Goal: Task Accomplishment & Management: Use online tool/utility

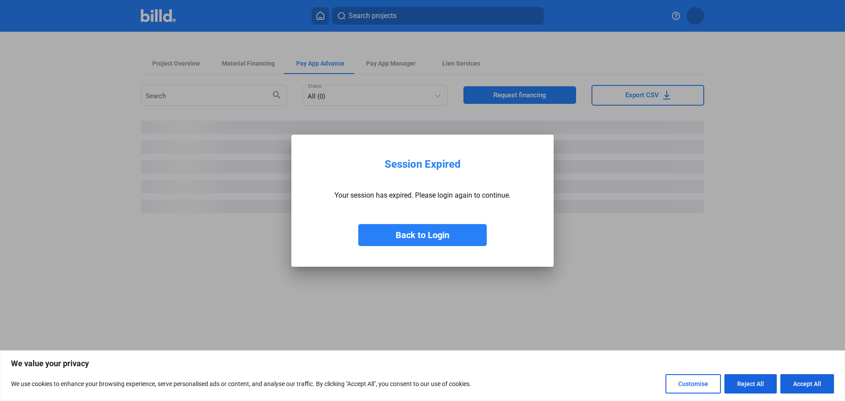
click at [804, 387] on button "Accept All" at bounding box center [807, 383] width 54 height 19
checkbox input "true"
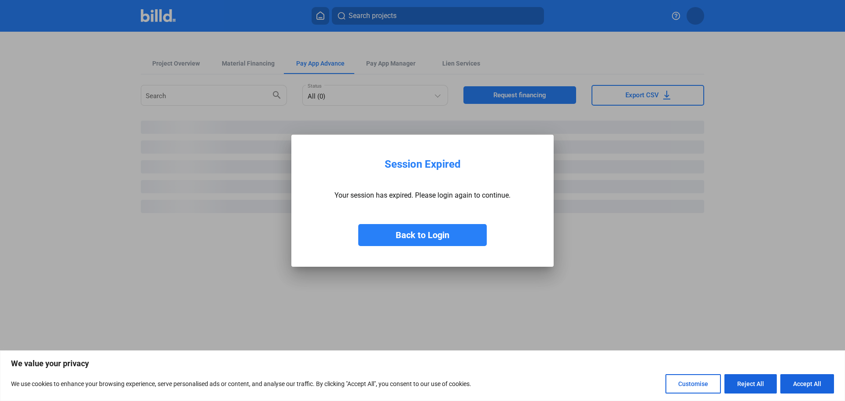
checkbox input "true"
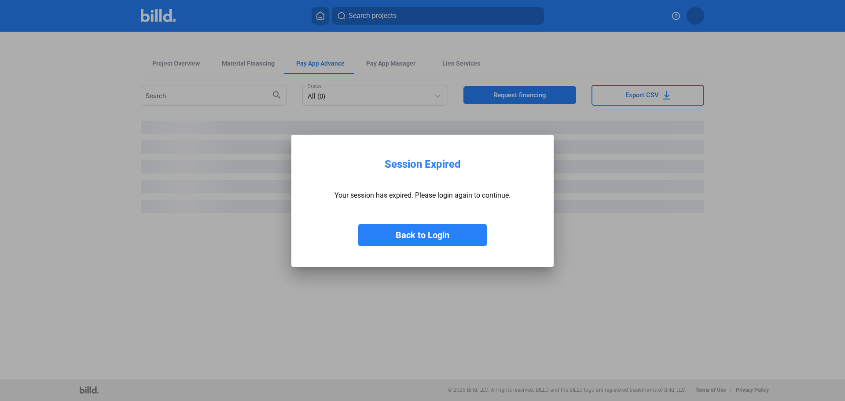
click at [407, 228] on button "Back to Login" at bounding box center [422, 235] width 128 height 22
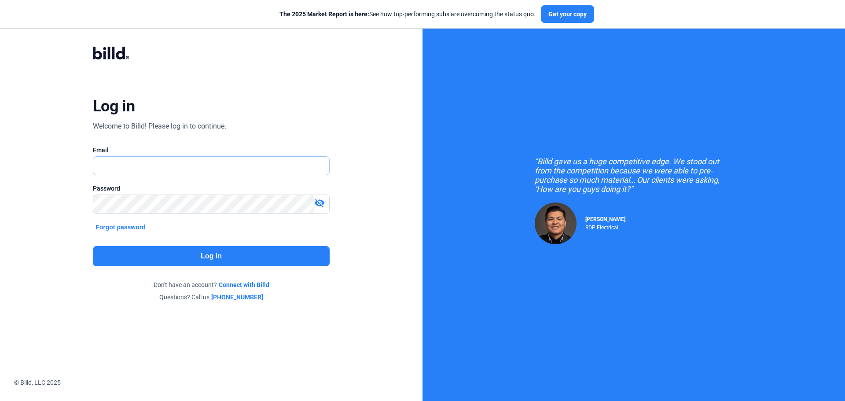
type input "[EMAIL_ADDRESS][DOMAIN_NAME]"
click at [225, 255] on button "Log in" at bounding box center [211, 256] width 237 height 20
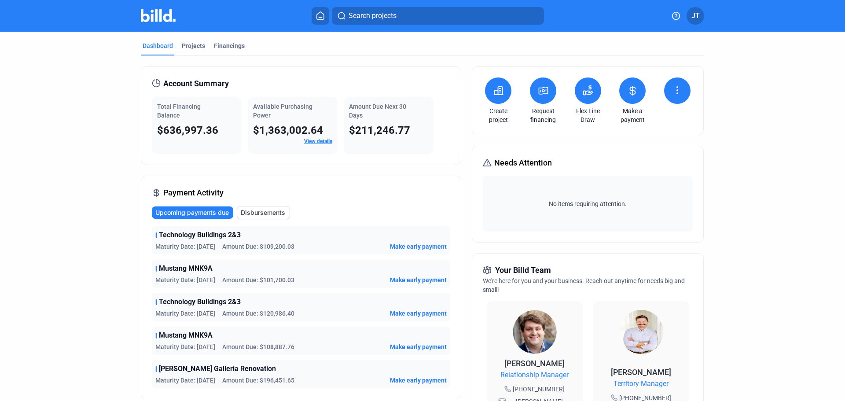
click at [583, 99] on button at bounding box center [588, 90] width 26 height 26
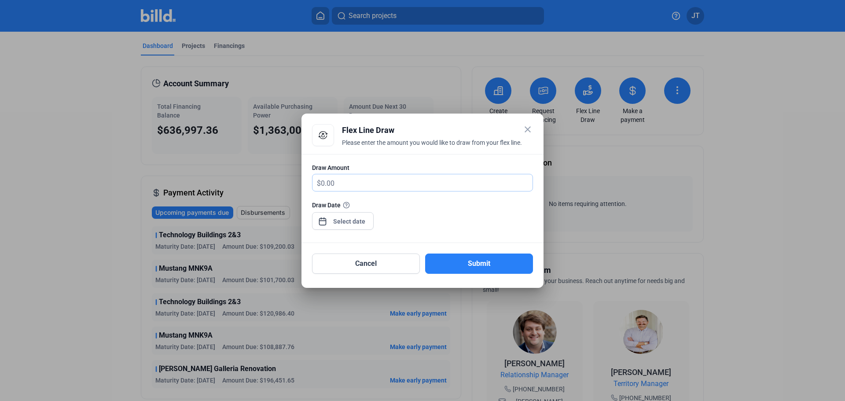
drag, startPoint x: 389, startPoint y: 186, endPoint x: 232, endPoint y: 179, distance: 157.2
click at [236, 179] on div "close Flex Line Draw Please enter the amount you would like to draw from your f…" at bounding box center [422, 200] width 845 height 401
type input "330,000"
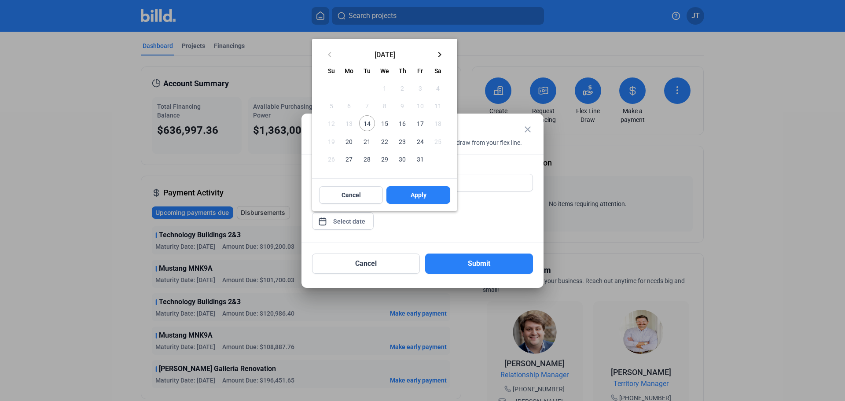
click at [342, 217] on div "close Flex Line Draw Please enter the amount you would like to draw from your f…" at bounding box center [422, 200] width 845 height 401
click at [366, 122] on span "14" at bounding box center [367, 123] width 16 height 16
click at [412, 194] on span "Apply" at bounding box center [418, 194] width 16 height 9
type input "[DATE]"
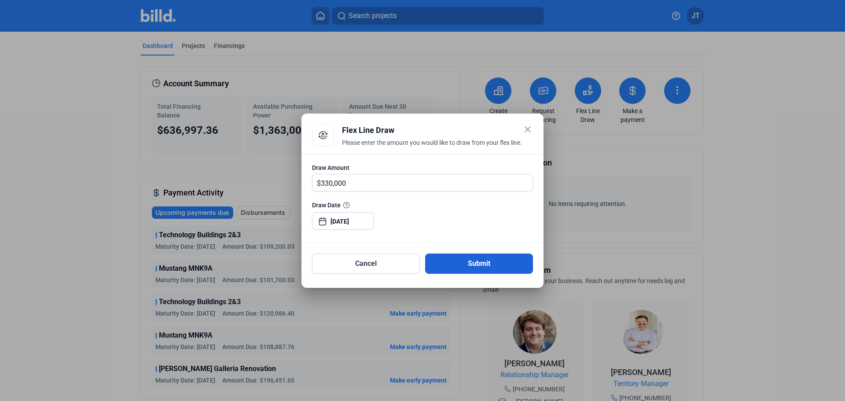
click at [483, 264] on button "Submit" at bounding box center [479, 263] width 108 height 20
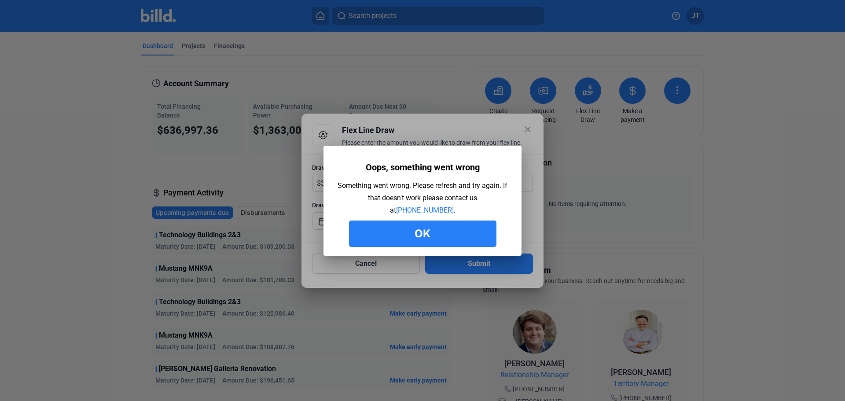
click at [437, 224] on button "Ok" at bounding box center [422, 233] width 147 height 26
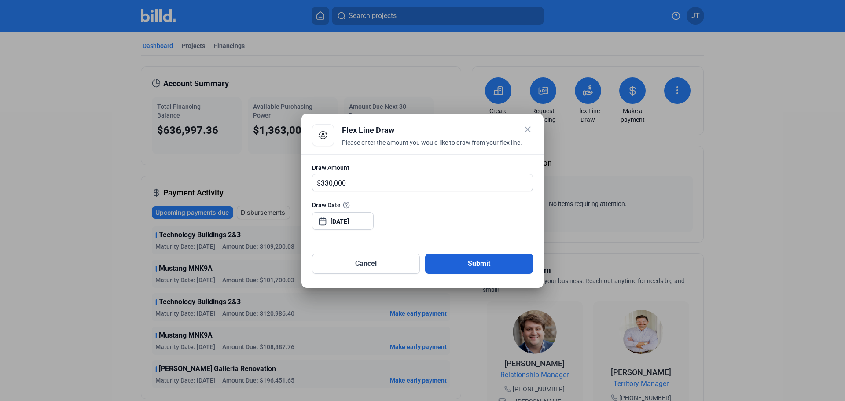
click at [471, 260] on button "Submit" at bounding box center [479, 263] width 108 height 20
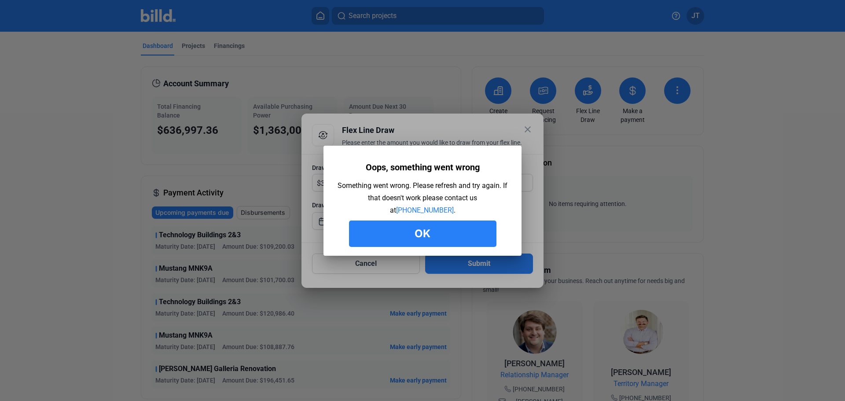
click at [454, 242] on button "Ok" at bounding box center [422, 233] width 147 height 26
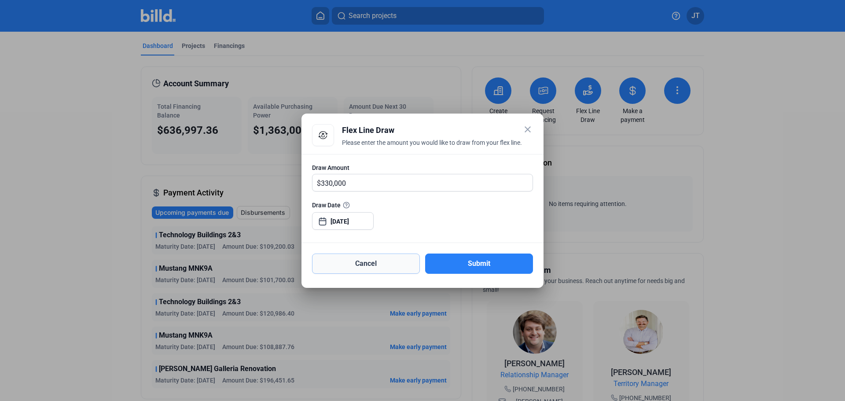
click at [384, 266] on button "Cancel" at bounding box center [366, 263] width 108 height 20
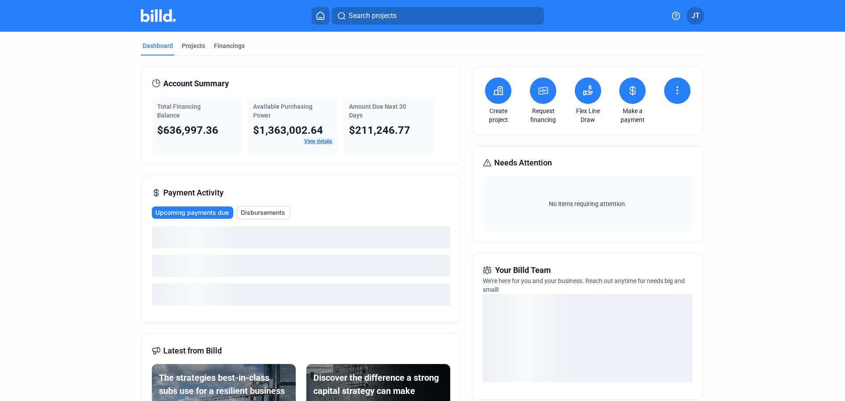
click at [587, 94] on icon at bounding box center [587, 93] width 9 height 4
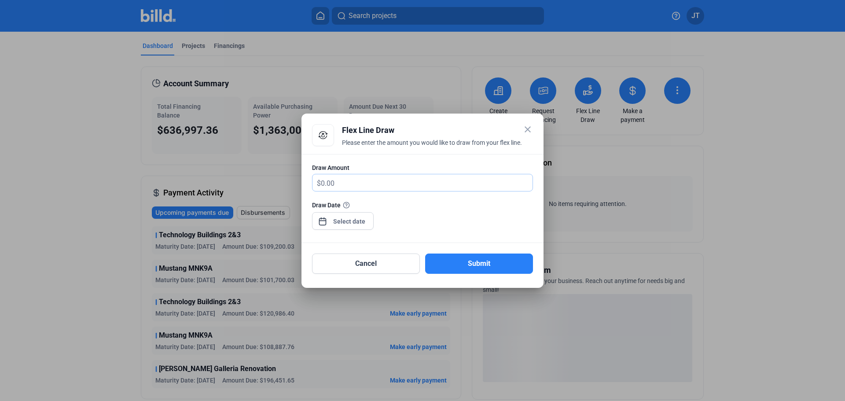
click at [426, 177] on input "text" at bounding box center [427, 182] width 212 height 17
type input "330,000"
click at [338, 228] on div at bounding box center [349, 221] width 38 height 16
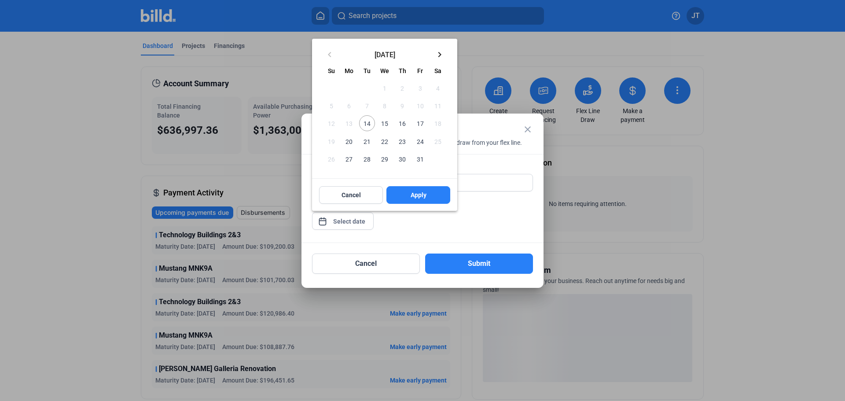
click at [366, 122] on span "14" at bounding box center [367, 123] width 16 height 16
click at [415, 207] on div "Cancel Apply" at bounding box center [384, 195] width 145 height 32
click at [426, 198] on button "Apply" at bounding box center [418, 195] width 64 height 18
type input "[DATE]"
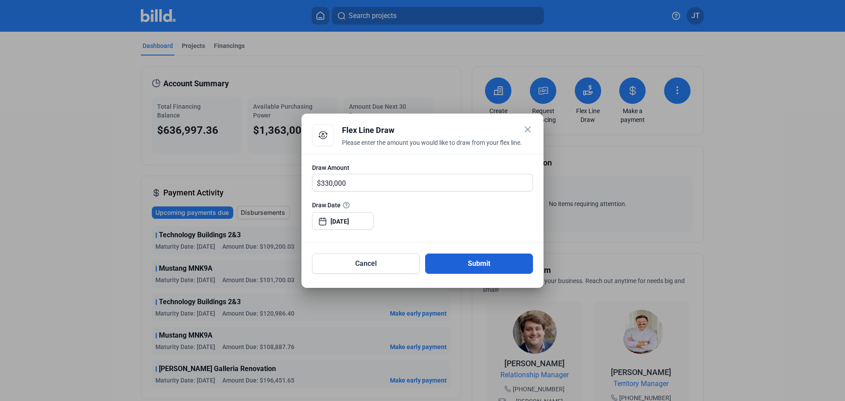
click at [474, 261] on button "Submit" at bounding box center [479, 263] width 108 height 20
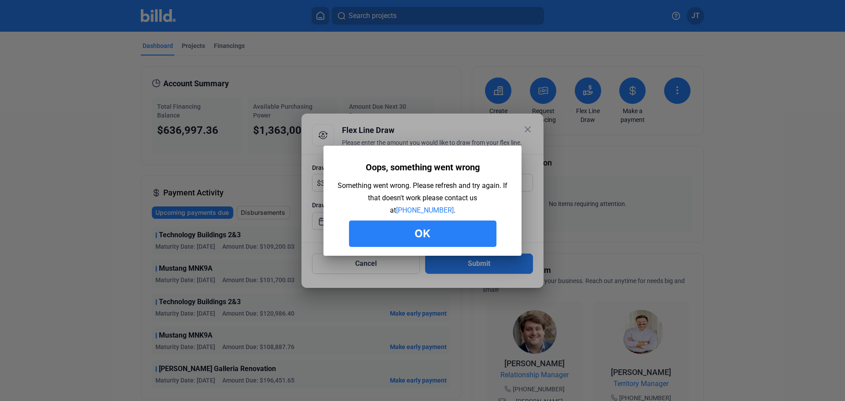
click at [437, 226] on button "Ok" at bounding box center [422, 233] width 147 height 26
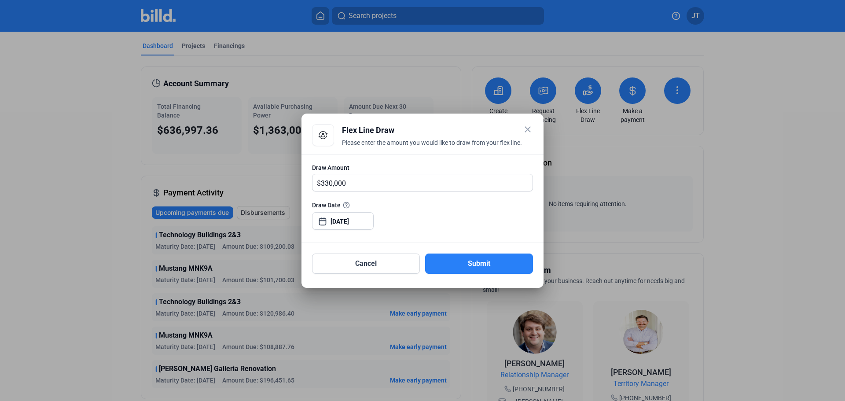
click at [361, 225] on div "close Flex Line Draw Please enter the amount you would like to draw from your f…" at bounding box center [422, 200] width 845 height 401
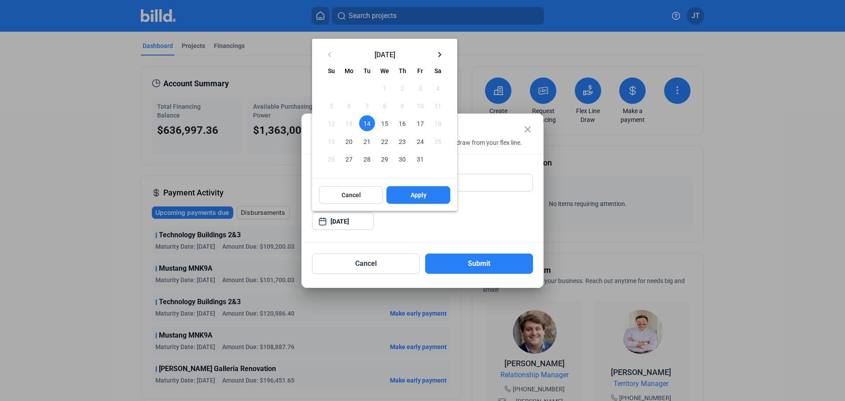
click at [385, 119] on span "15" at bounding box center [385, 123] width 16 height 16
click at [403, 200] on button "Apply" at bounding box center [418, 195] width 64 height 18
type input "Oct 15, 2025"
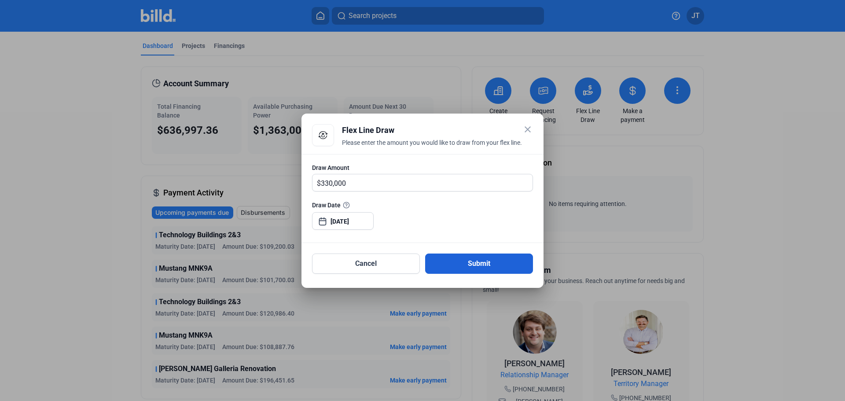
click at [498, 267] on button "Submit" at bounding box center [479, 263] width 108 height 20
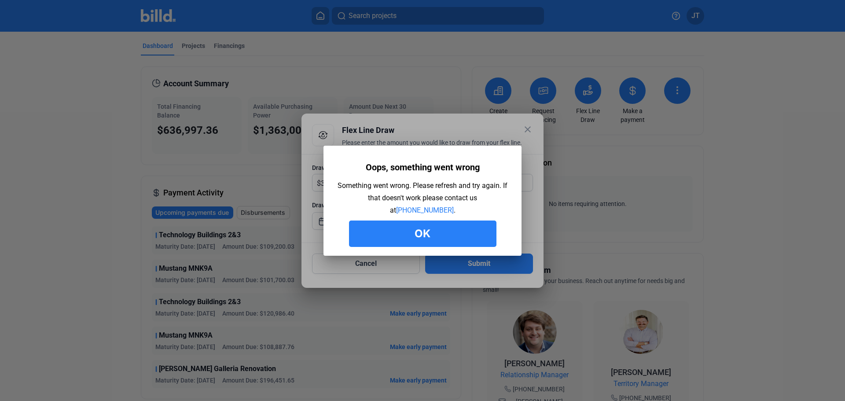
click at [428, 233] on button "Ok" at bounding box center [422, 233] width 147 height 26
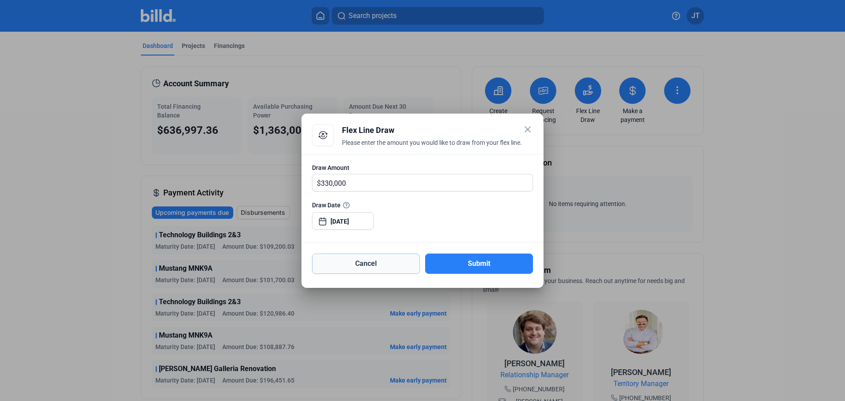
click at [376, 261] on button "Cancel" at bounding box center [366, 263] width 108 height 20
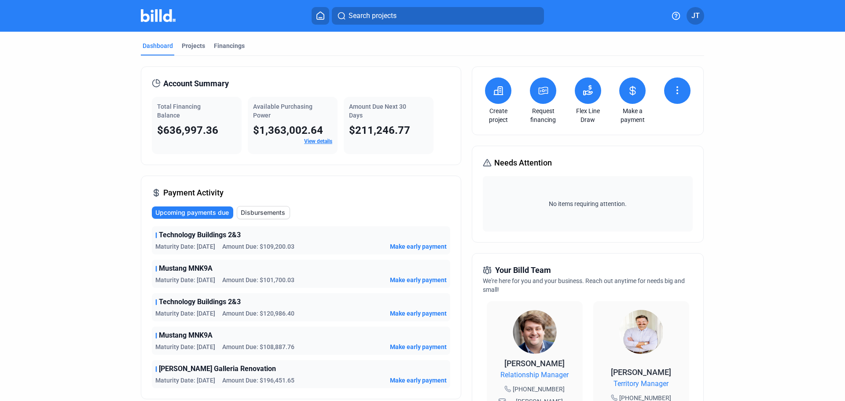
click at [588, 90] on icon at bounding box center [587, 90] width 11 height 11
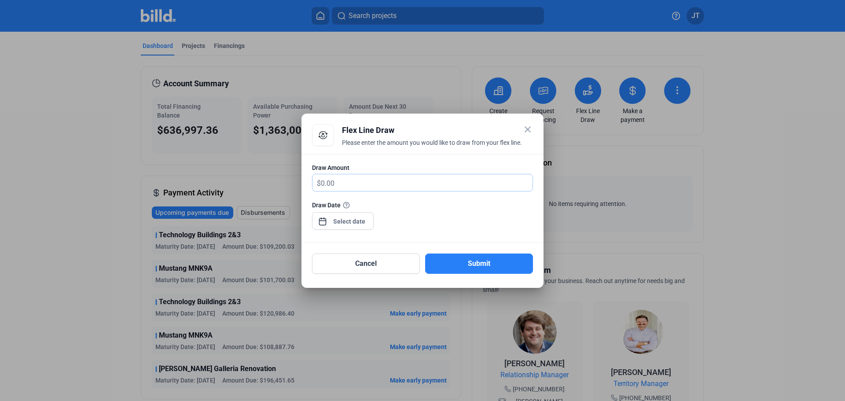
click at [389, 180] on input "text" at bounding box center [427, 182] width 212 height 17
type input "330,000"
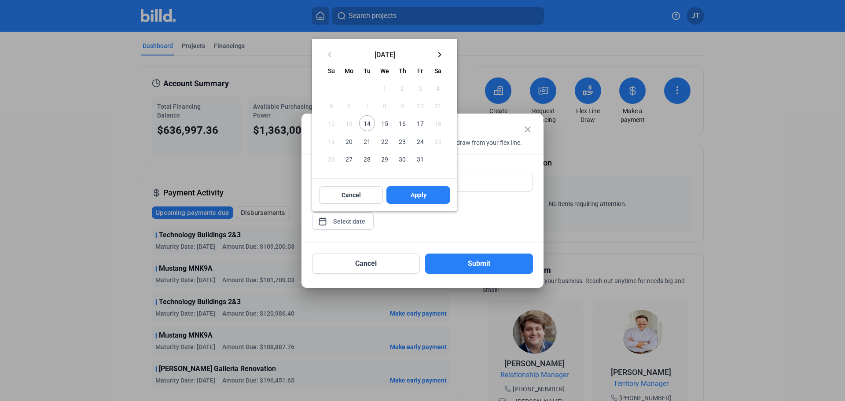
click at [355, 222] on div "close Flex Line Draw Please enter the amount you would like to draw from your f…" at bounding box center [422, 200] width 845 height 401
click at [365, 126] on span "14" at bounding box center [367, 123] width 16 height 16
click at [417, 205] on div "Cancel Apply" at bounding box center [384, 195] width 145 height 32
click at [426, 196] on span "Apply" at bounding box center [418, 194] width 16 height 9
type input "[DATE]"
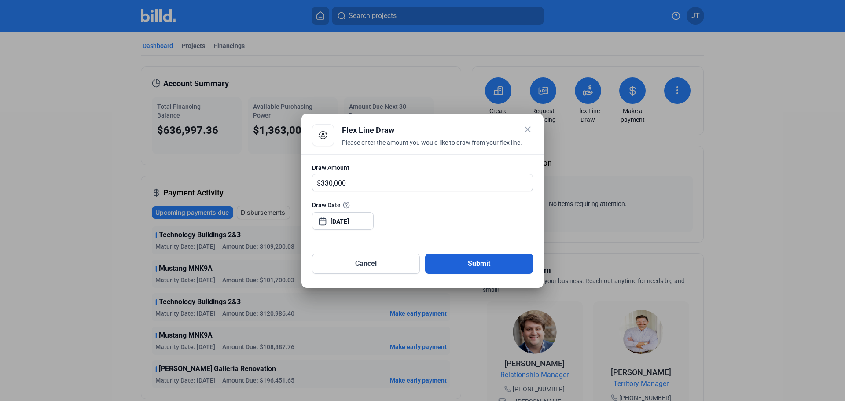
click at [476, 264] on button "Submit" at bounding box center [479, 263] width 108 height 20
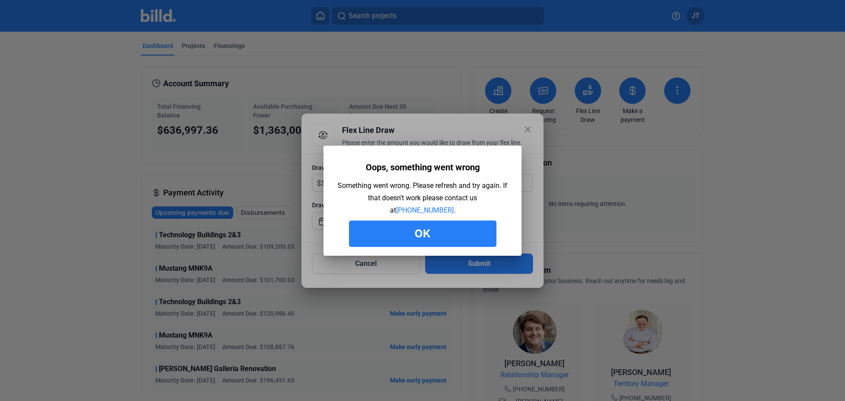
click at [432, 234] on button "Ok" at bounding box center [422, 233] width 147 height 26
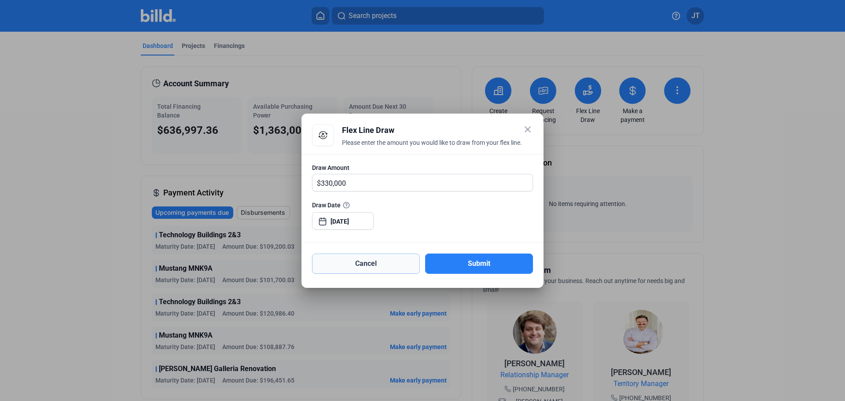
click at [355, 267] on button "Cancel" at bounding box center [366, 263] width 108 height 20
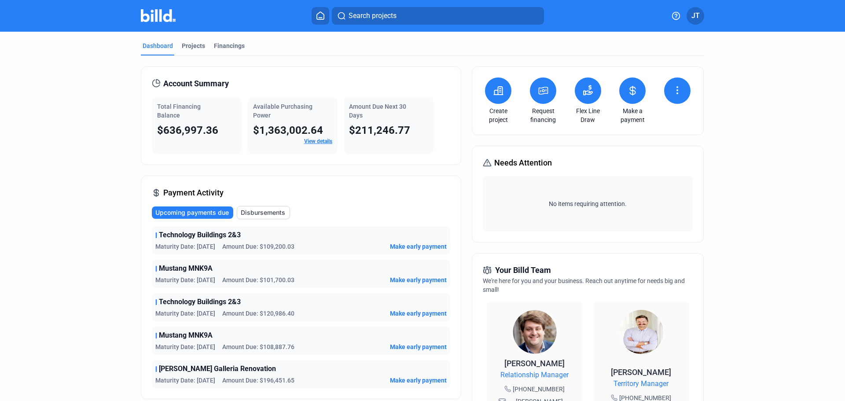
click at [589, 92] on icon at bounding box center [587, 93] width 9 height 4
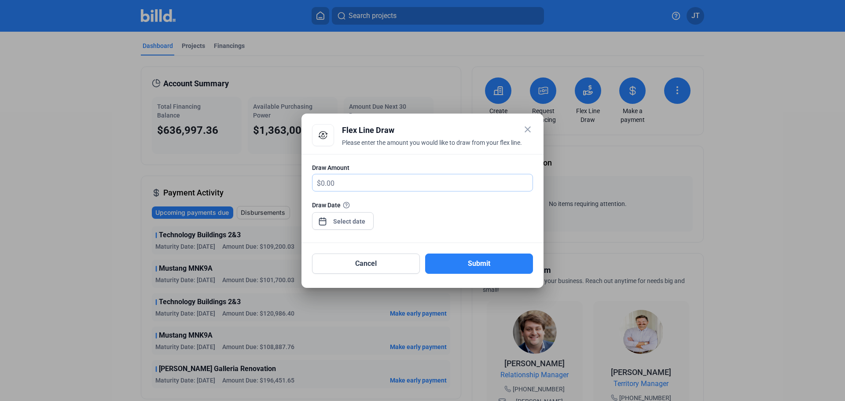
click at [427, 188] on input "text" at bounding box center [427, 182] width 212 height 17
type input "330,000"
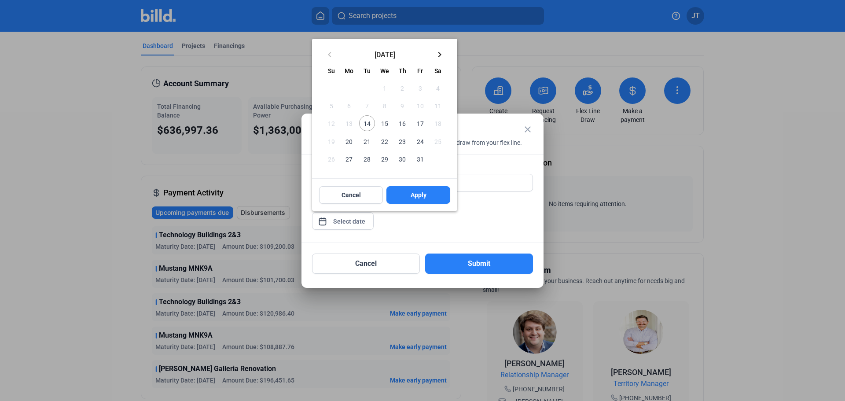
click at [349, 220] on div "close Flex Line Draw Please enter the amount you would like to draw from your f…" at bounding box center [422, 200] width 845 height 401
drag, startPoint x: 359, startPoint y: 120, endPoint x: 365, endPoint y: 124, distance: 6.9
click at [362, 123] on button "14" at bounding box center [367, 123] width 18 height 18
click at [365, 124] on span "14" at bounding box center [367, 123] width 16 height 16
click at [424, 192] on span "Apply" at bounding box center [418, 194] width 16 height 9
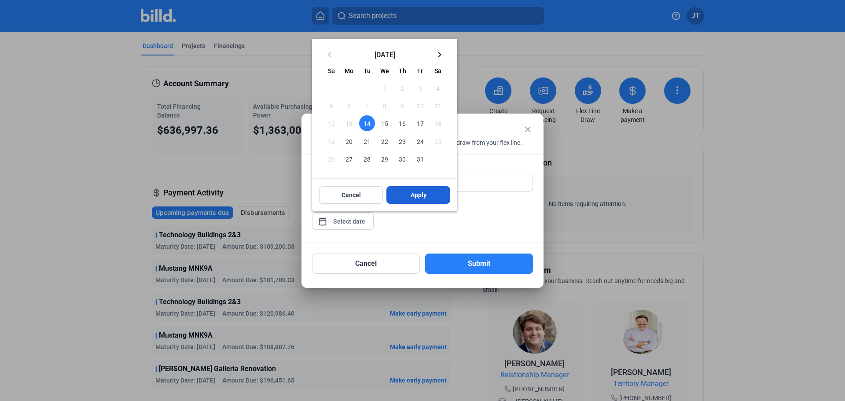
type input "[DATE]"
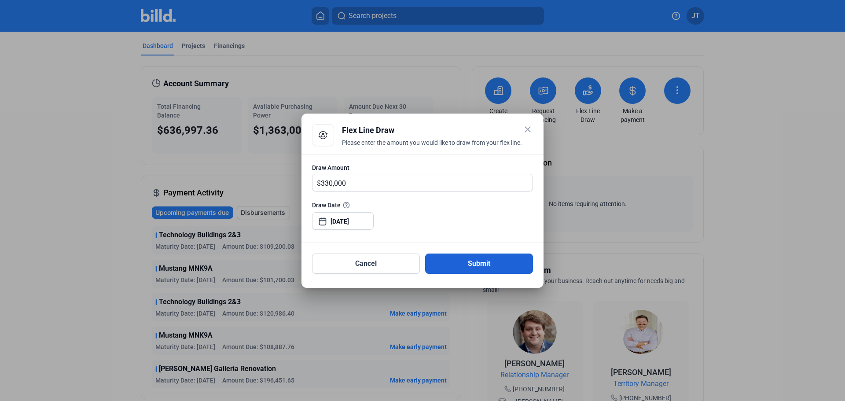
click at [482, 264] on button "Submit" at bounding box center [479, 263] width 108 height 20
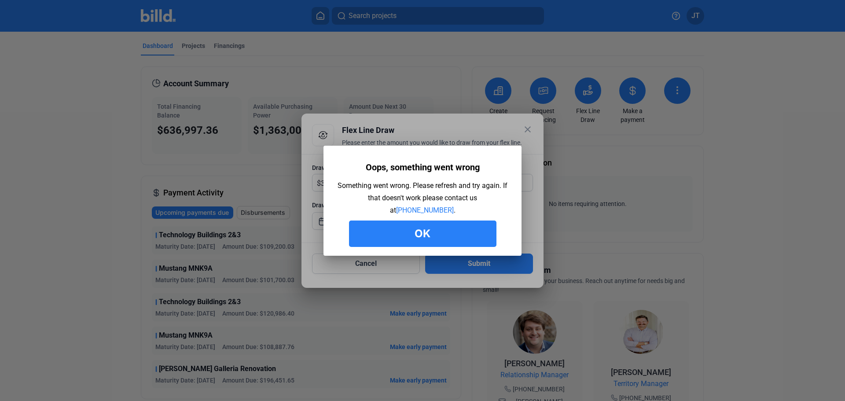
click at [406, 225] on button "Ok" at bounding box center [422, 233] width 147 height 26
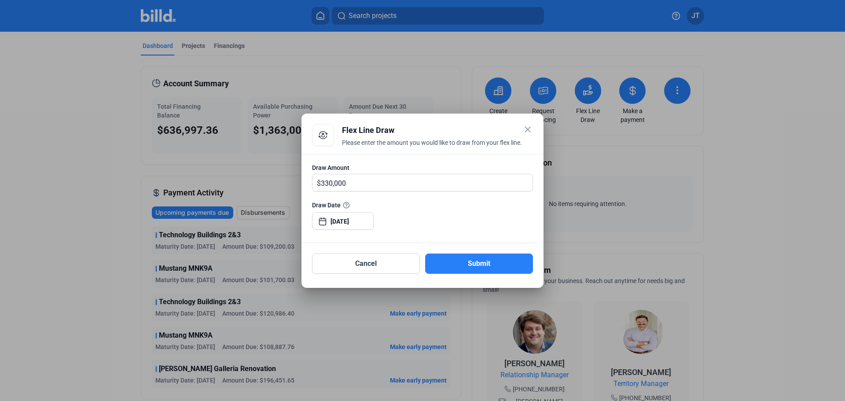
drag, startPoint x: 376, startPoint y: 275, endPoint x: 381, endPoint y: 274, distance: 5.4
click at [376, 275] on mat-dialog-container "close Flex Line Draw Please enter the amount you would like to draw from your f…" at bounding box center [422, 200] width 242 height 174
click at [479, 263] on button "Submit" at bounding box center [479, 263] width 108 height 20
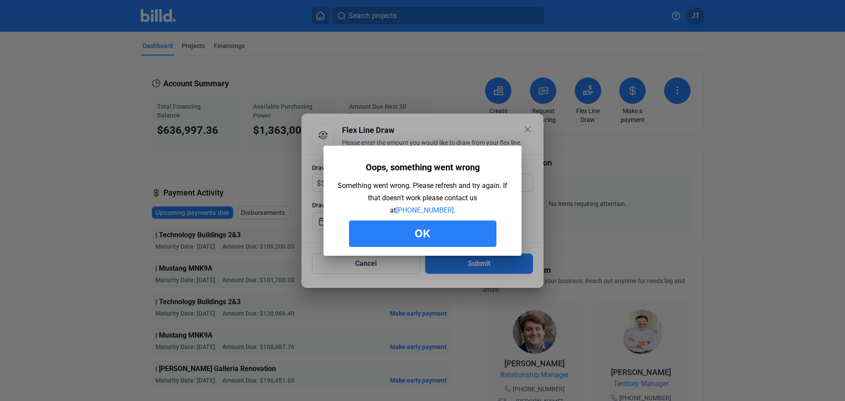
click at [414, 228] on button "Ok" at bounding box center [422, 233] width 147 height 26
